Goal: Task Accomplishment & Management: Manage account settings

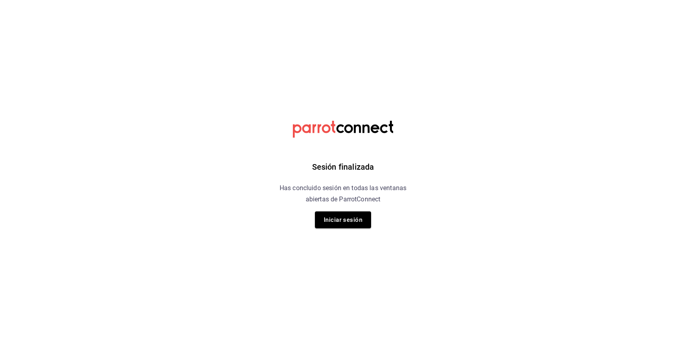
click at [351, 221] on button "Iniciar sesión" at bounding box center [343, 219] width 56 height 17
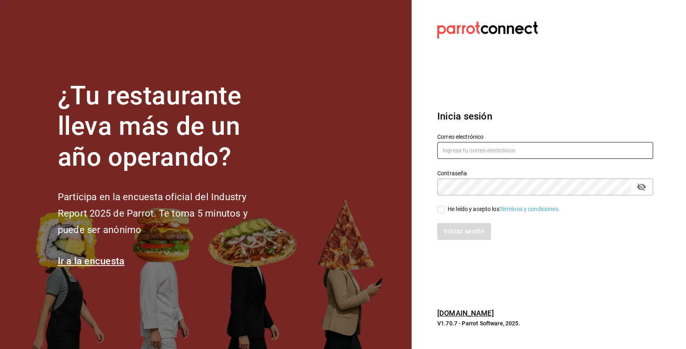
click at [464, 147] on input "text" at bounding box center [545, 150] width 216 height 17
type input "adrick116@gmail.com"
click at [471, 212] on div "He leído y acepto los Términos y condiciones." at bounding box center [504, 209] width 112 height 8
click at [445, 212] on input "He leído y acepto los Términos y condiciones." at bounding box center [440, 209] width 7 height 7
checkbox input "true"
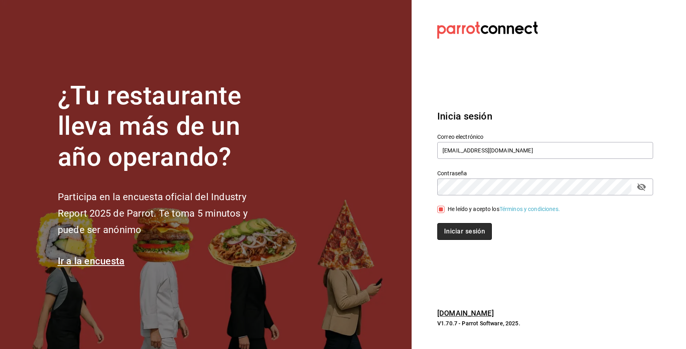
click at [471, 225] on button "Iniciar sesión" at bounding box center [464, 231] width 55 height 17
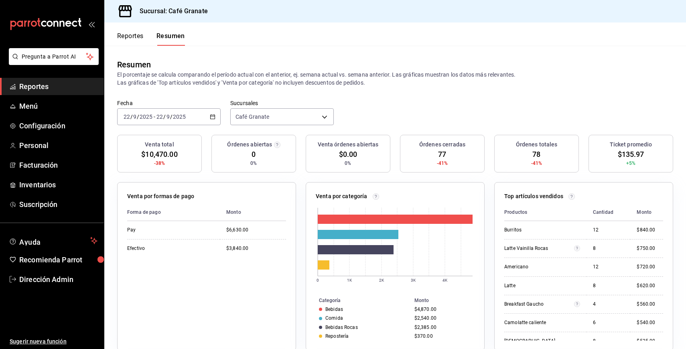
click at [125, 35] on button "Reportes" at bounding box center [130, 39] width 26 height 14
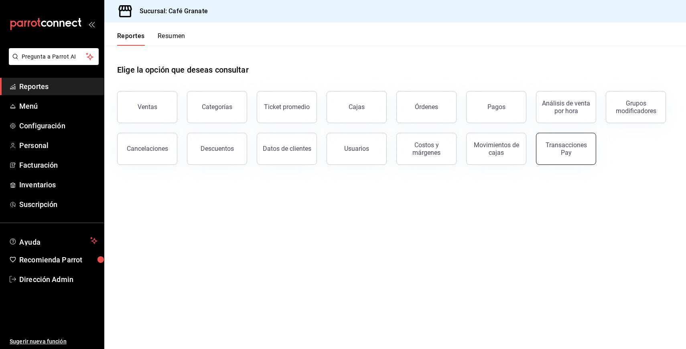
click at [546, 137] on button "Transacciones Pay" at bounding box center [566, 149] width 60 height 32
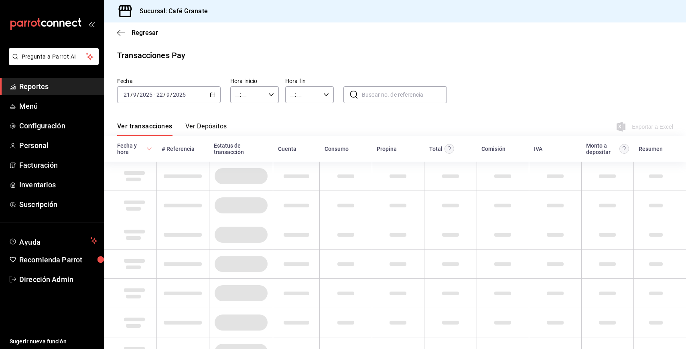
type input "00:00"
type input "23:59"
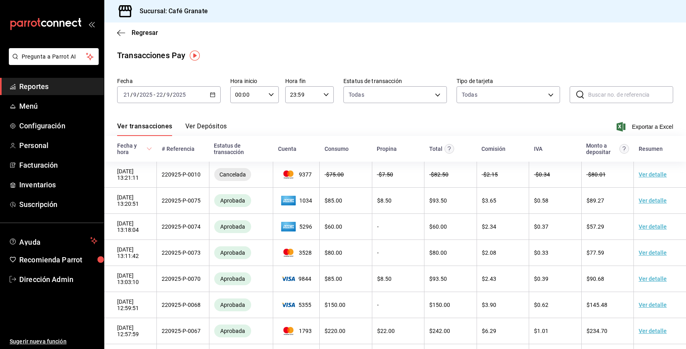
click at [203, 96] on div "2025-09-21 21 / 9 / 2025 - 2025-09-22 22 / 9 / 2025" at bounding box center [169, 94] width 104 height 17
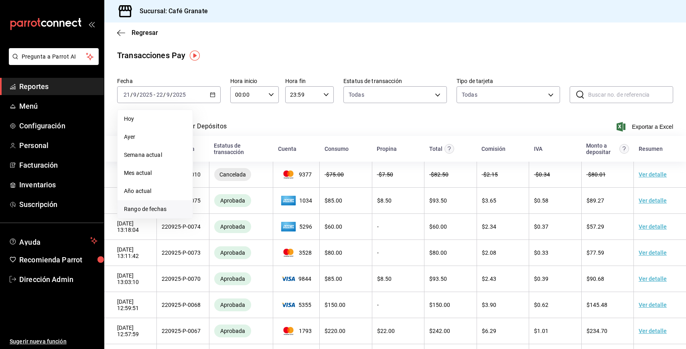
click at [154, 209] on span "Rango de fechas" at bounding box center [155, 209] width 62 height 8
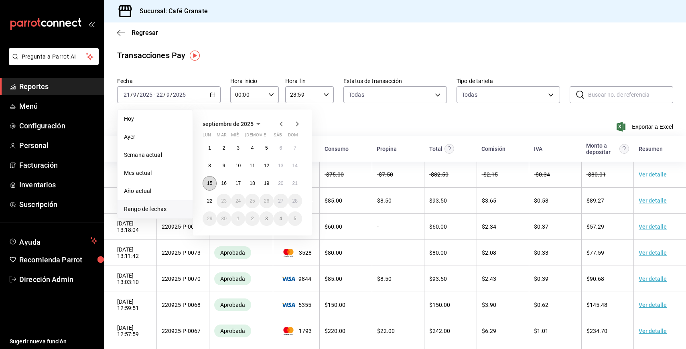
click at [207, 186] on button "15" at bounding box center [210, 183] width 14 height 14
click at [294, 184] on abbr "21" at bounding box center [295, 184] width 5 height 6
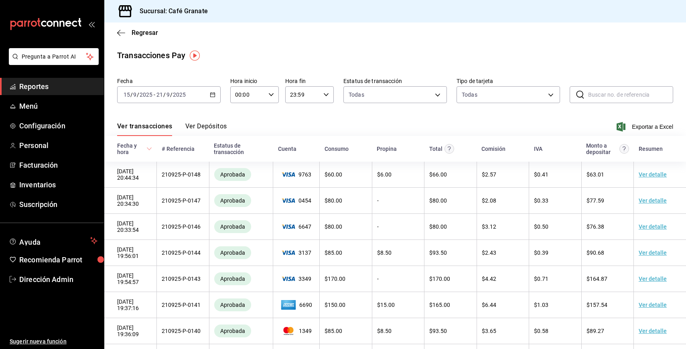
click at [647, 134] on div "Ver transacciones Ver Depósitos Exportar a Excel" at bounding box center [395, 124] width 556 height 23
click at [651, 125] on span "Exportar a Excel" at bounding box center [645, 127] width 55 height 10
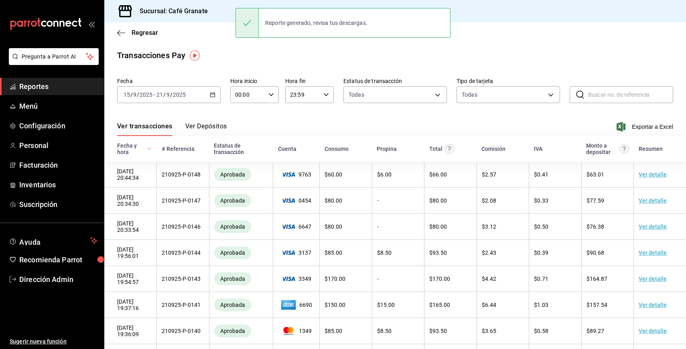
click at [122, 39] on div "Regresar" at bounding box center [395, 32] width 582 height 20
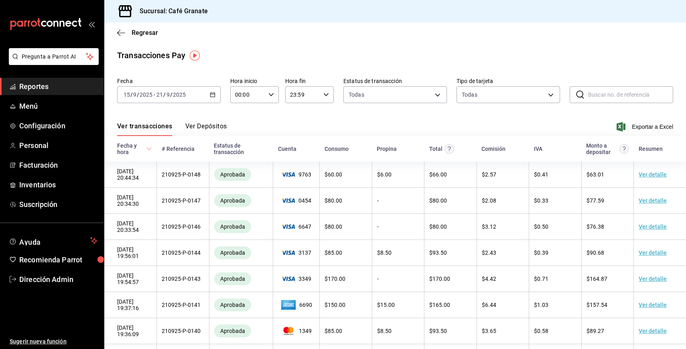
click at [120, 24] on div "Regresar" at bounding box center [395, 32] width 582 height 20
click at [120, 34] on icon "button" at bounding box center [121, 32] width 8 height 7
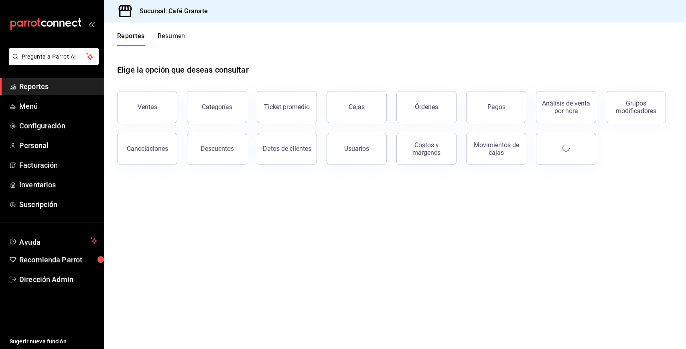
click at [158, 39] on button "Resumen" at bounding box center [172, 39] width 28 height 14
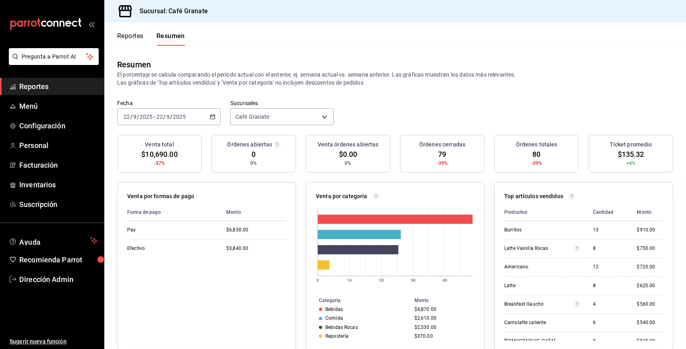
click at [207, 118] on div "2025-09-22 22 / 9 / 2025 - 2025-09-22 22 / 9 / 2025" at bounding box center [169, 116] width 104 height 17
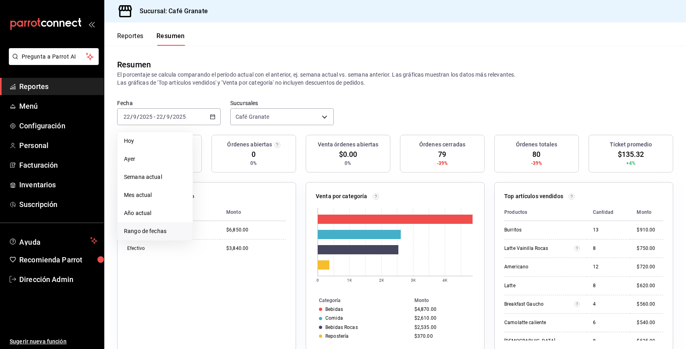
click at [172, 228] on span "Rango de fechas" at bounding box center [155, 231] width 62 height 8
click at [212, 206] on button "15" at bounding box center [210, 205] width 14 height 14
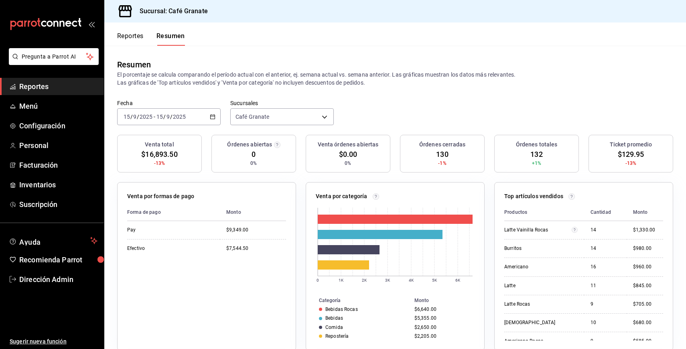
click at [195, 112] on div "2025-09-15 15 / 9 / 2025 - 2025-09-15 15 / 9 / 2025" at bounding box center [169, 116] width 104 height 17
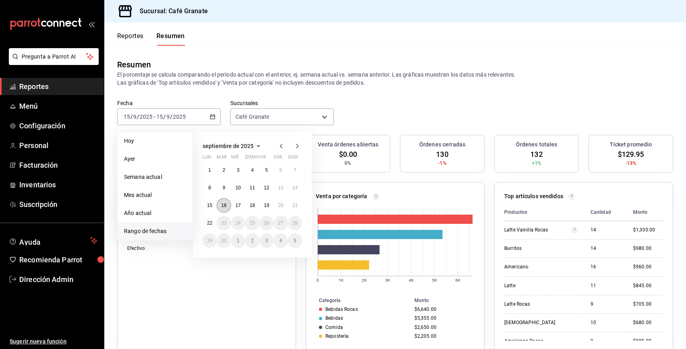
click at [223, 202] on button "16" at bounding box center [224, 205] width 14 height 14
click at [228, 202] on button "16" at bounding box center [224, 205] width 14 height 14
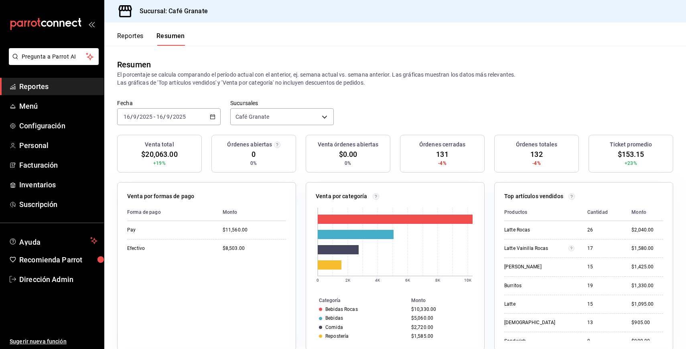
click at [202, 112] on div "2025-09-16 16 / 9 / 2025 - 2025-09-16 16 / 9 / 2025" at bounding box center [169, 116] width 104 height 17
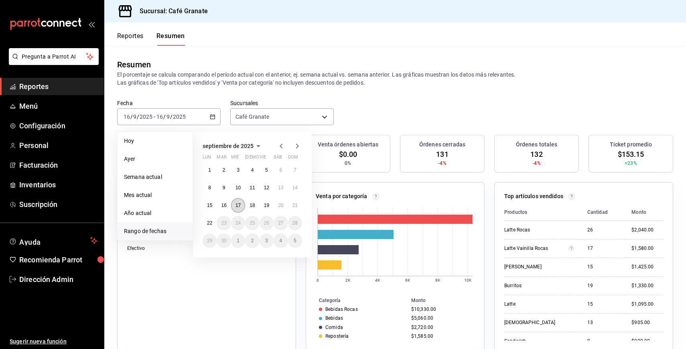
click at [236, 204] on abbr "17" at bounding box center [238, 206] width 5 height 6
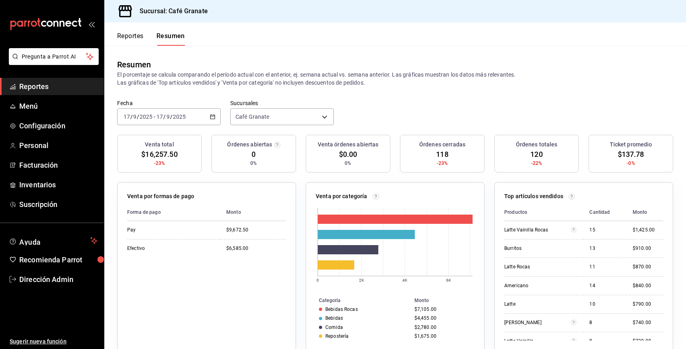
click at [199, 117] on div "2025-09-17 17 / 9 / 2025 - 2025-09-17 17 / 9 / 2025" at bounding box center [169, 116] width 104 height 17
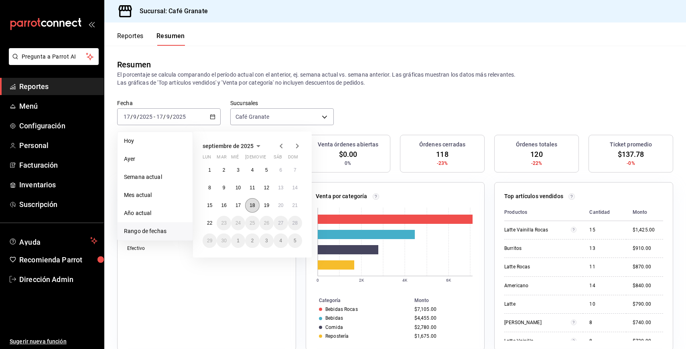
click at [256, 200] on button "18" at bounding box center [252, 205] width 14 height 14
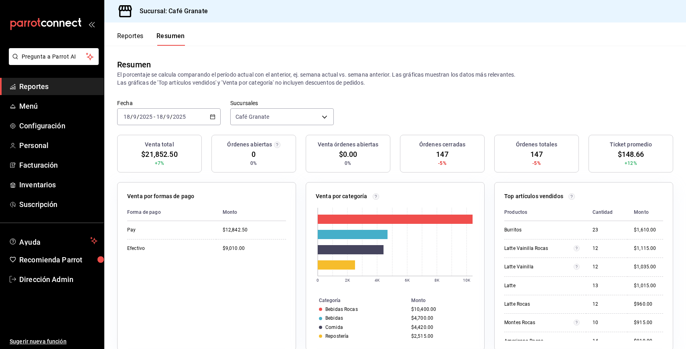
click at [205, 120] on div "2025-09-18 18 / 9 / 2025 - 2025-09-18 18 / 9 / 2025" at bounding box center [169, 116] width 104 height 17
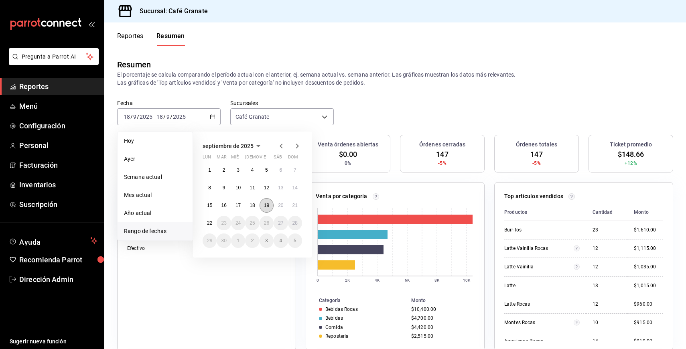
click at [261, 205] on button "19" at bounding box center [267, 205] width 14 height 14
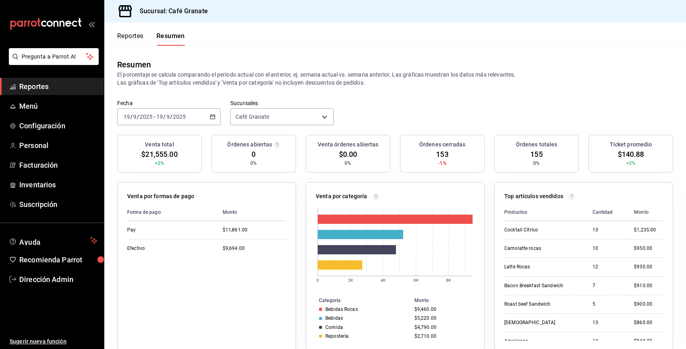
click at [203, 117] on div "2025-09-19 19 / 9 / 2025 - 2025-09-19 19 / 9 / 2025" at bounding box center [169, 116] width 104 height 17
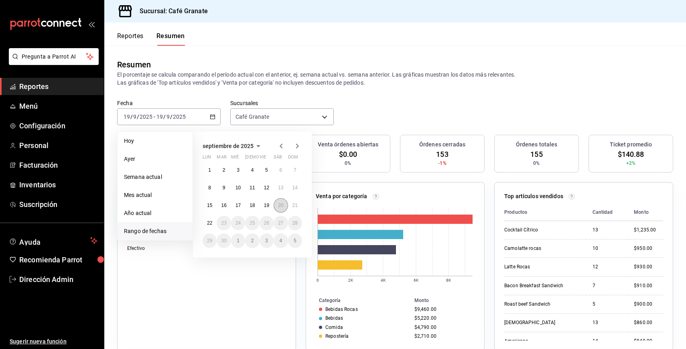
click at [286, 209] on button "20" at bounding box center [281, 205] width 14 height 14
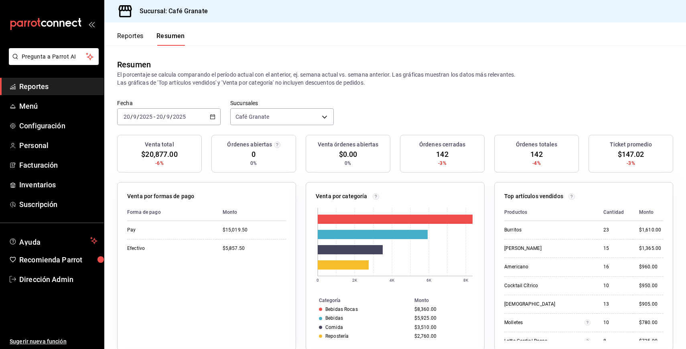
click at [204, 124] on div "2025-09-20 20 / 9 / 2025 - 2025-09-20 20 / 9 / 2025" at bounding box center [169, 116] width 104 height 17
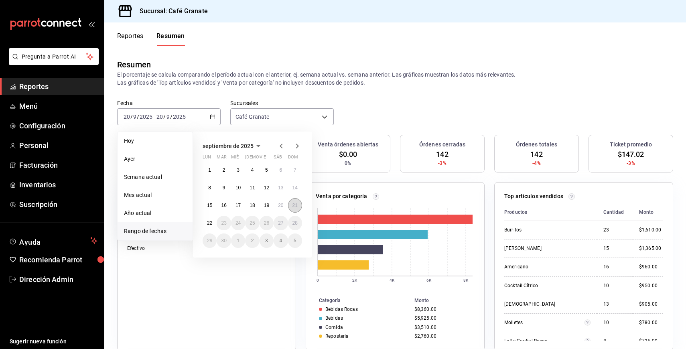
click at [293, 205] on abbr "21" at bounding box center [295, 206] width 5 height 6
